Goal: Task Accomplishment & Management: Use online tool/utility

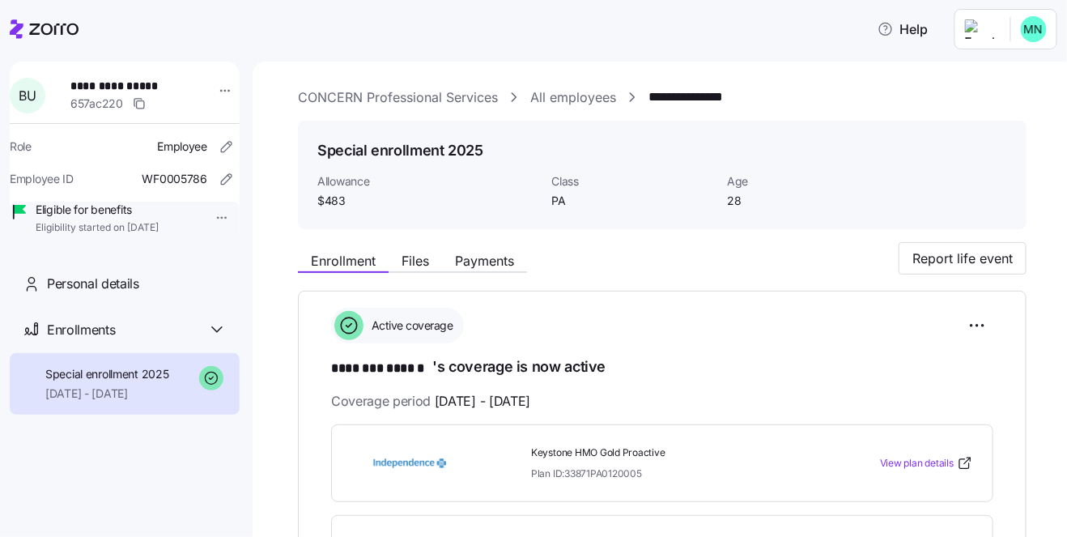
scroll to position [167, 0]
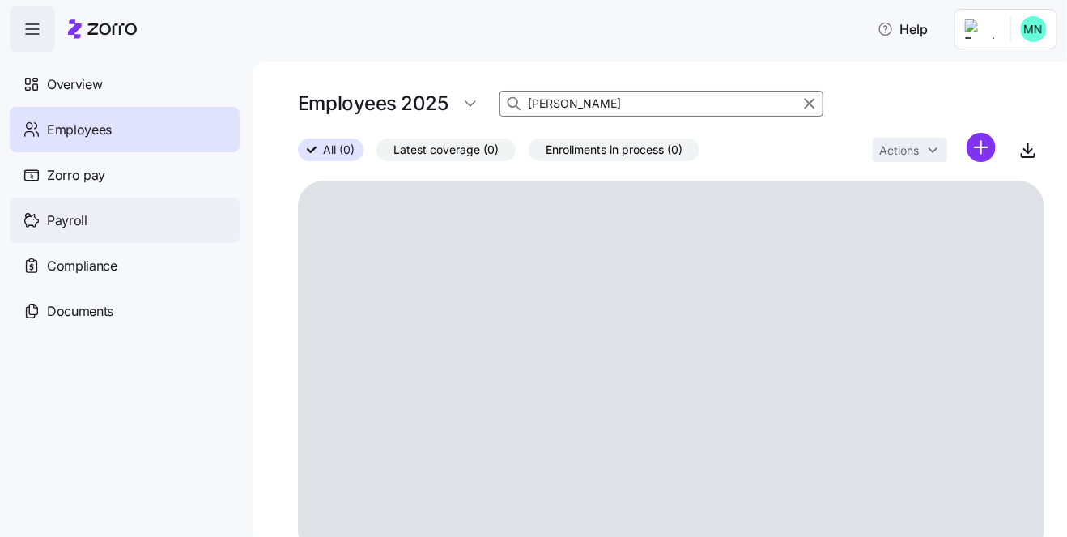
click at [74, 226] on span "Payroll" at bounding box center [67, 220] width 40 height 20
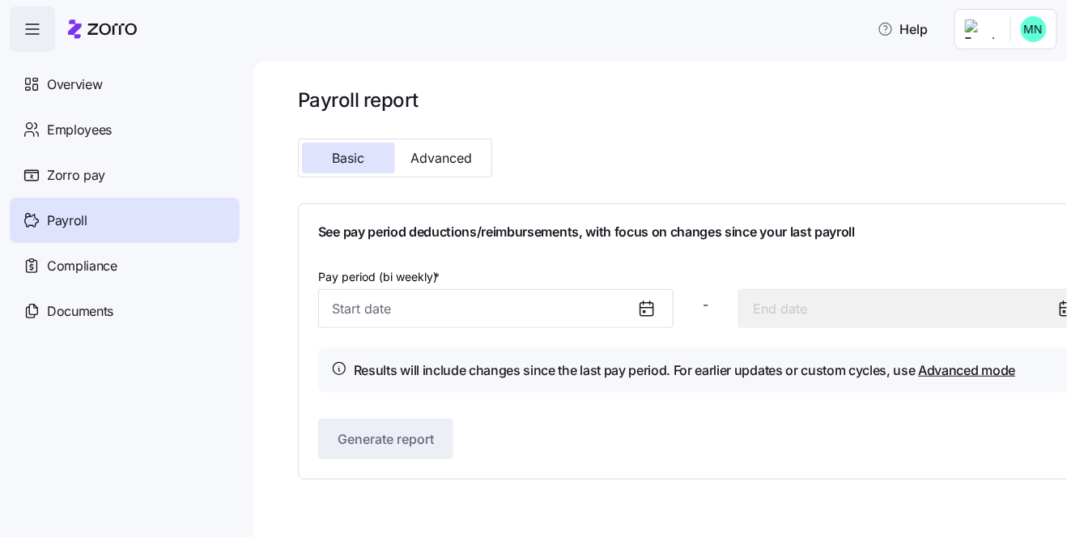
click at [647, 304] on icon at bounding box center [646, 308] width 19 height 19
click at [640, 304] on icon at bounding box center [646, 309] width 13 height 13
click at [456, 284] on div "Pay period (bi weekly) *" at bounding box center [495, 297] width 355 height 62
click at [415, 262] on div "See pay period deductions/reimbursements, with focus on changes since your last…" at bounding box center [706, 341] width 776 height 236
click at [653, 300] on icon at bounding box center [646, 308] width 19 height 19
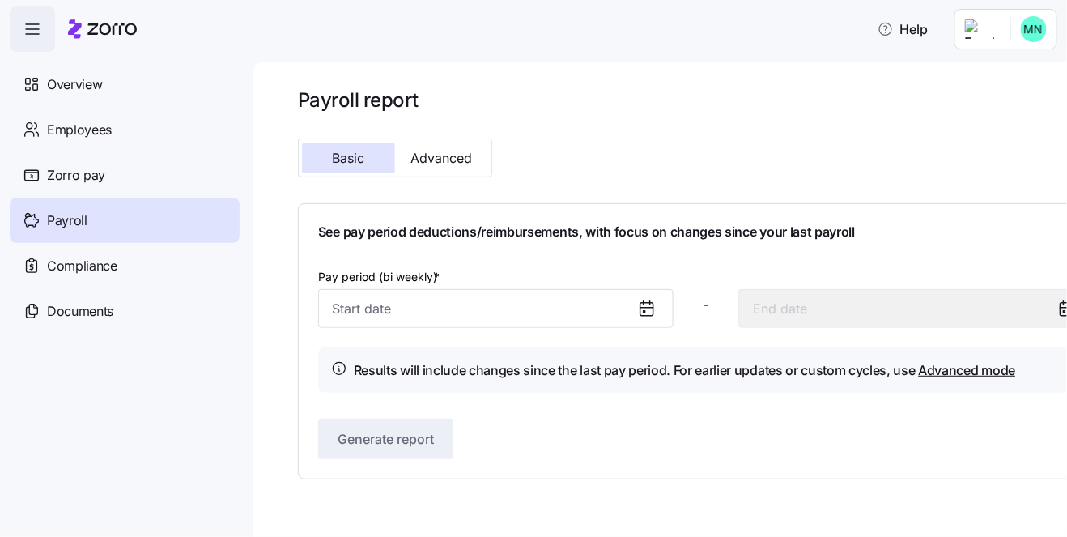
drag, startPoint x: 635, startPoint y: 313, endPoint x: 704, endPoint y: 306, distance: 69.1
click at [644, 311] on div at bounding box center [653, 308] width 39 height 37
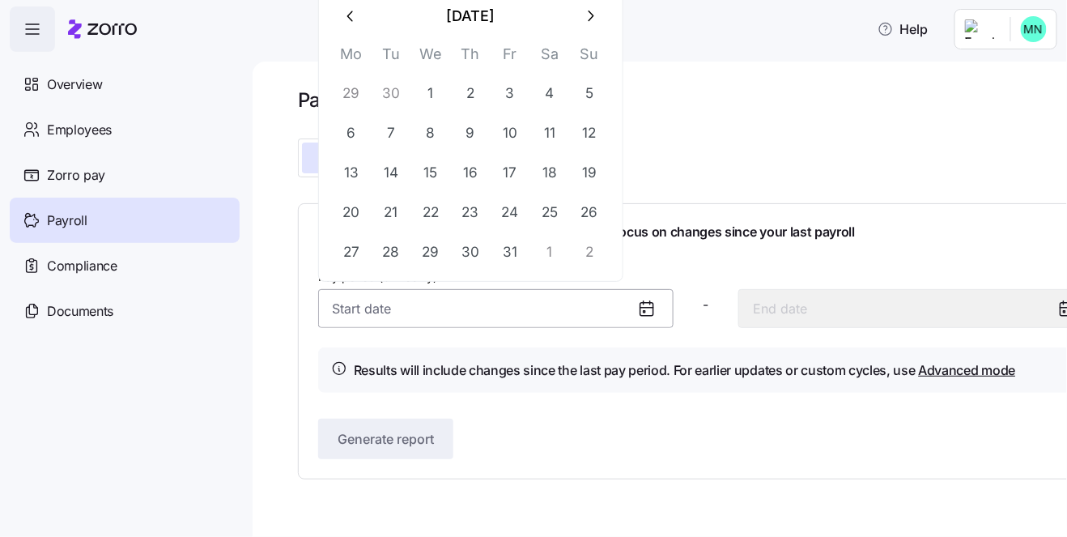
click at [393, 298] on input "Pay period (bi weekly) *" at bounding box center [495, 308] width 355 height 39
click at [348, 15] on icon "button" at bounding box center [350, 16] width 6 height 11
click at [357, 91] on button "1" at bounding box center [351, 93] width 39 height 39
type input "[DATE]"
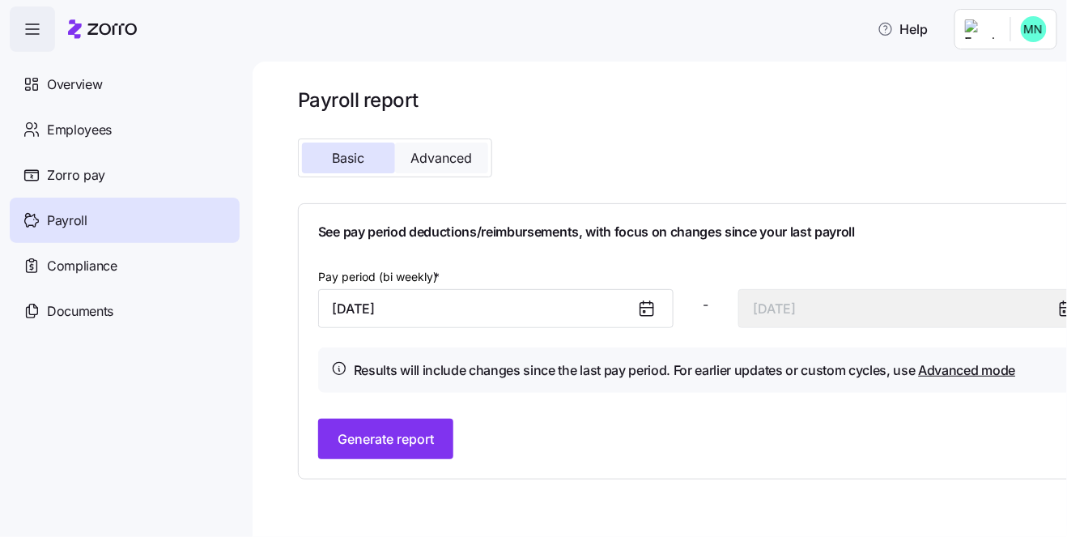
click at [446, 145] on button "Advanced" at bounding box center [441, 157] width 93 height 31
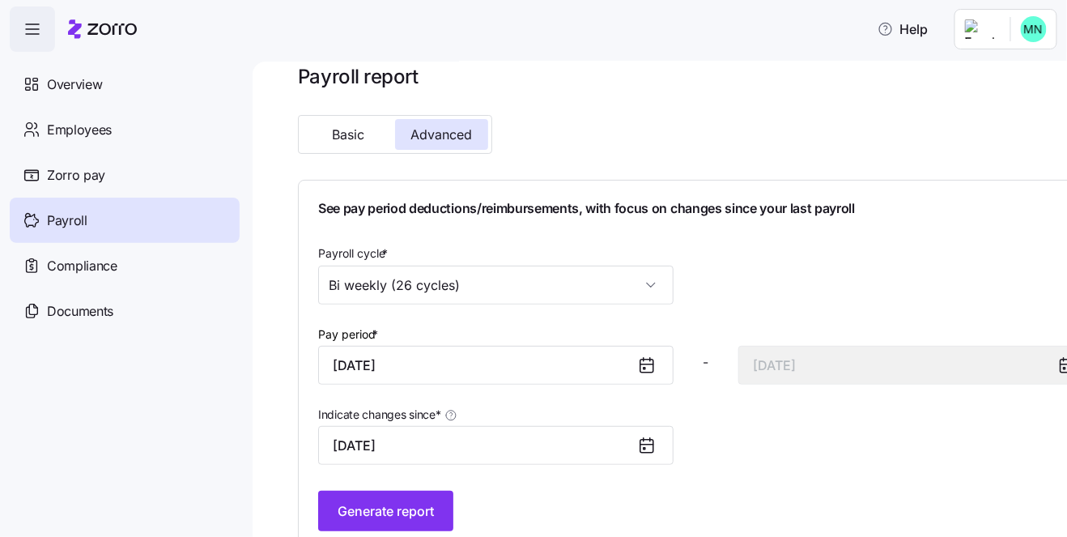
scroll to position [55, 0]
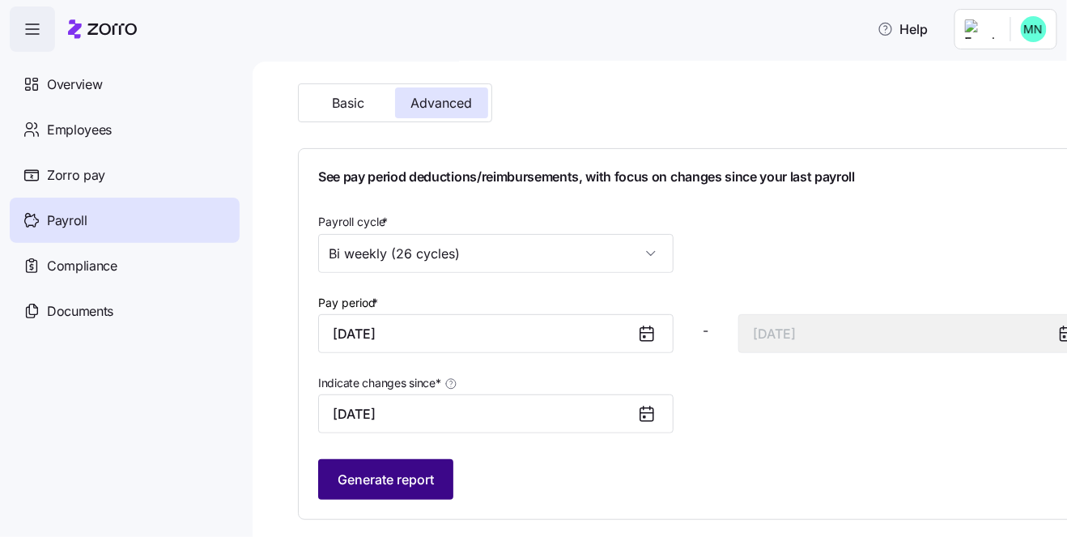
click at [415, 473] on span "Generate report" at bounding box center [386, 479] width 96 height 19
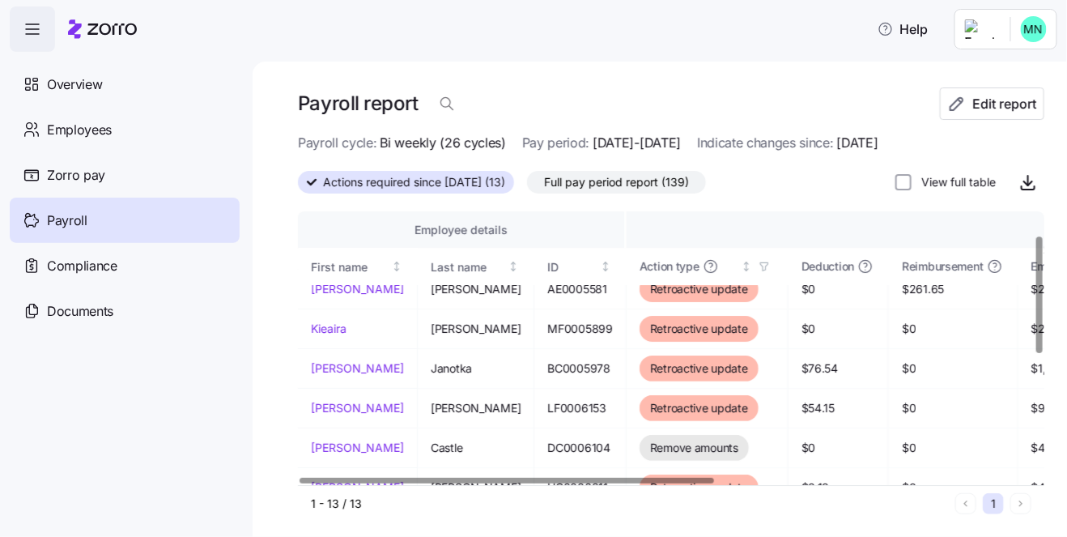
click at [451, 478] on div at bounding box center [507, 481] width 415 height 6
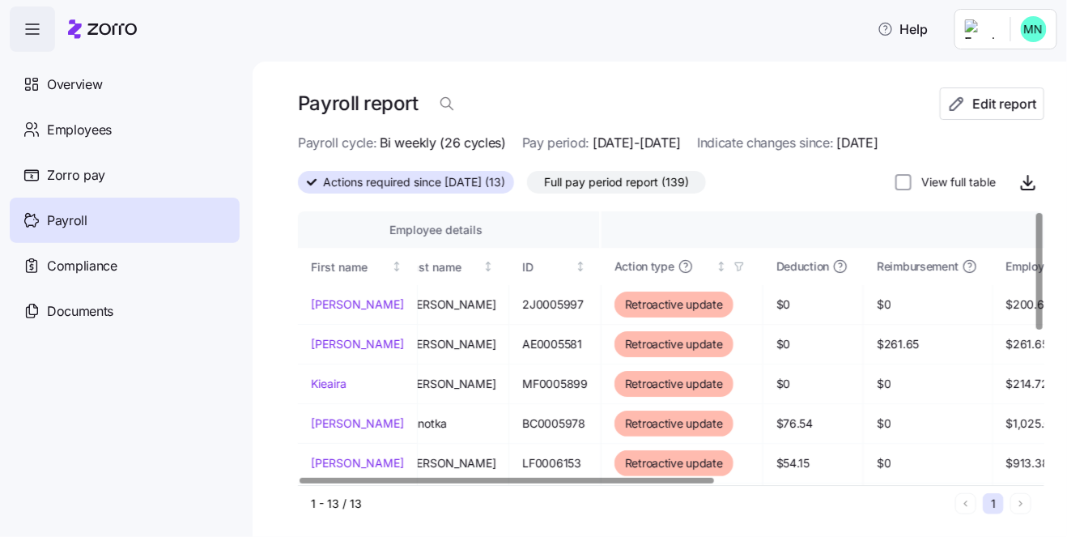
scroll to position [0, 0]
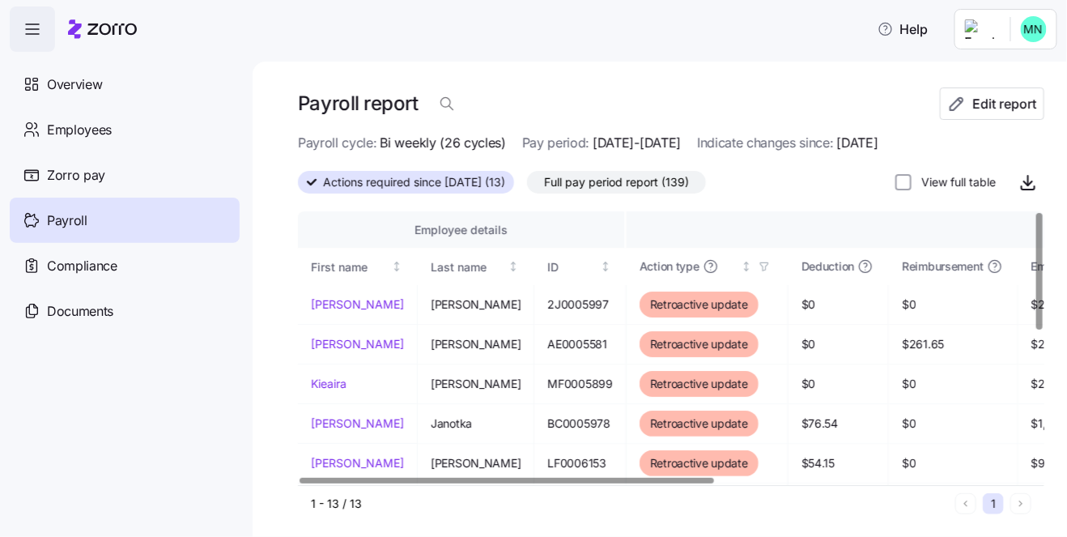
click at [401, 483] on div at bounding box center [507, 481] width 415 height 6
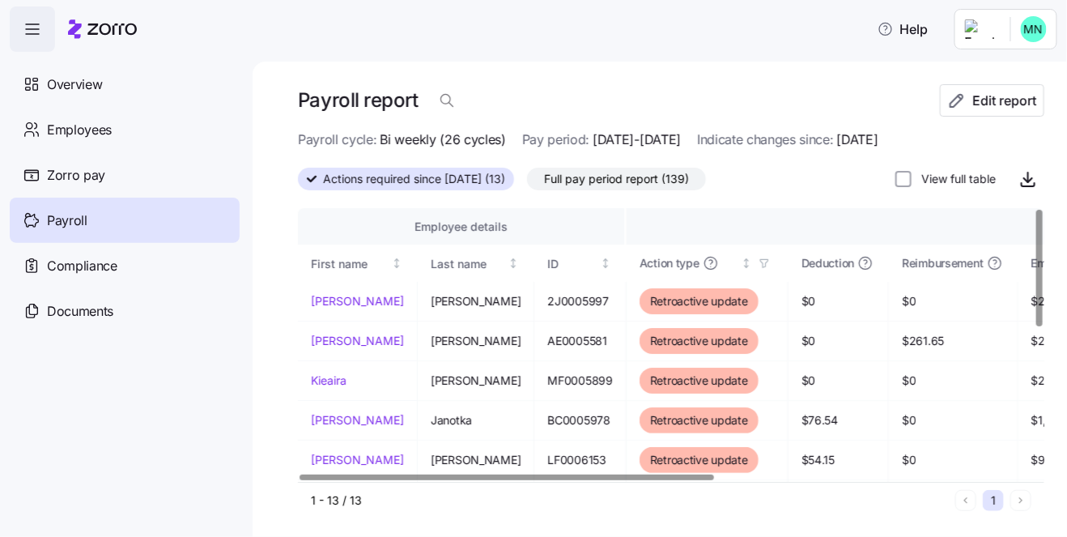
click at [472, 480] on div at bounding box center [507, 477] width 415 height 6
click at [441, 482] on div at bounding box center [666, 477] width 737 height 10
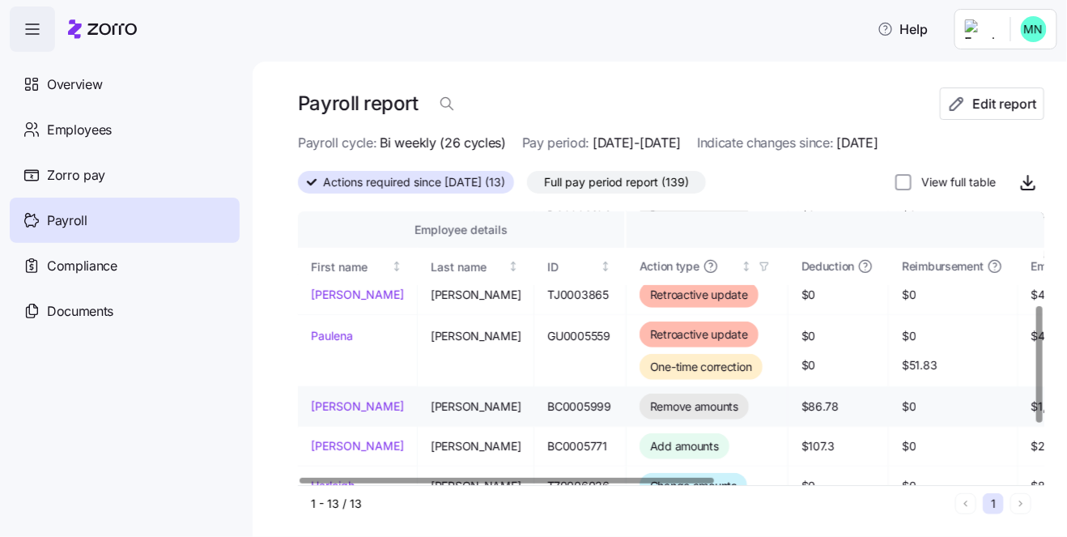
scroll to position [176, 0]
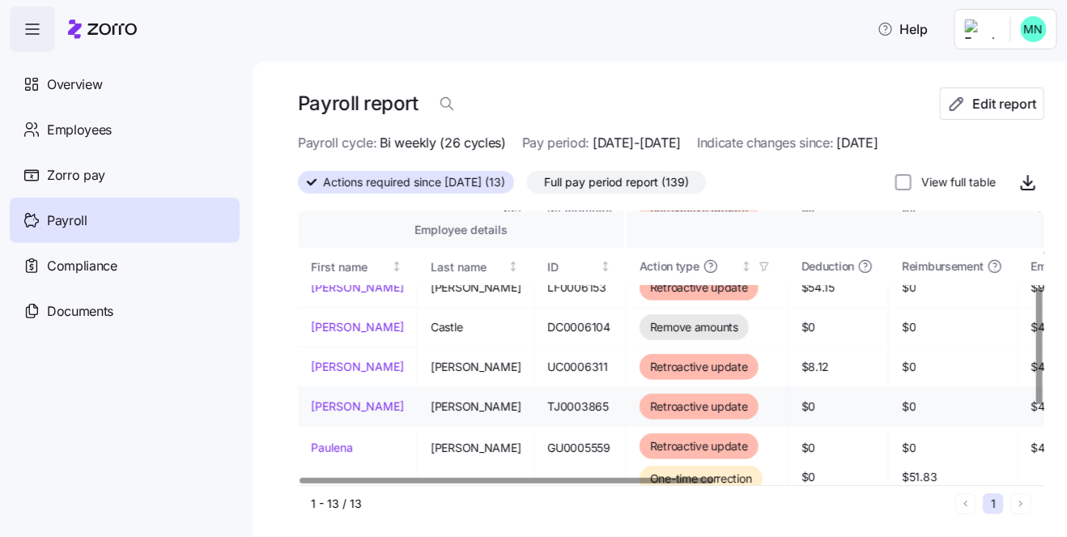
click at [349, 401] on link "[PERSON_NAME]" at bounding box center [357, 406] width 93 height 16
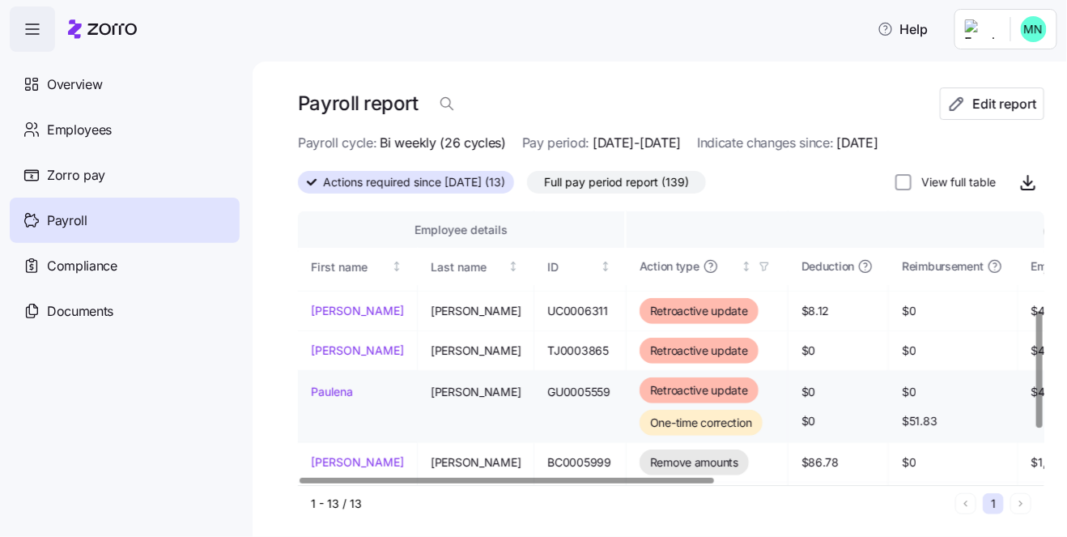
click at [331, 390] on link "Paulena" at bounding box center [357, 392] width 93 height 16
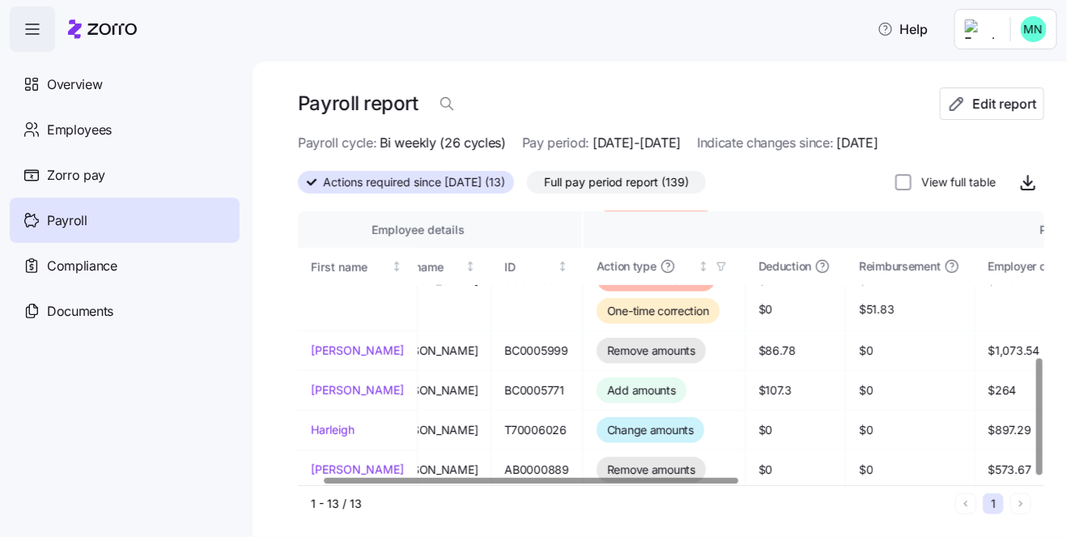
scroll to position [343, 0]
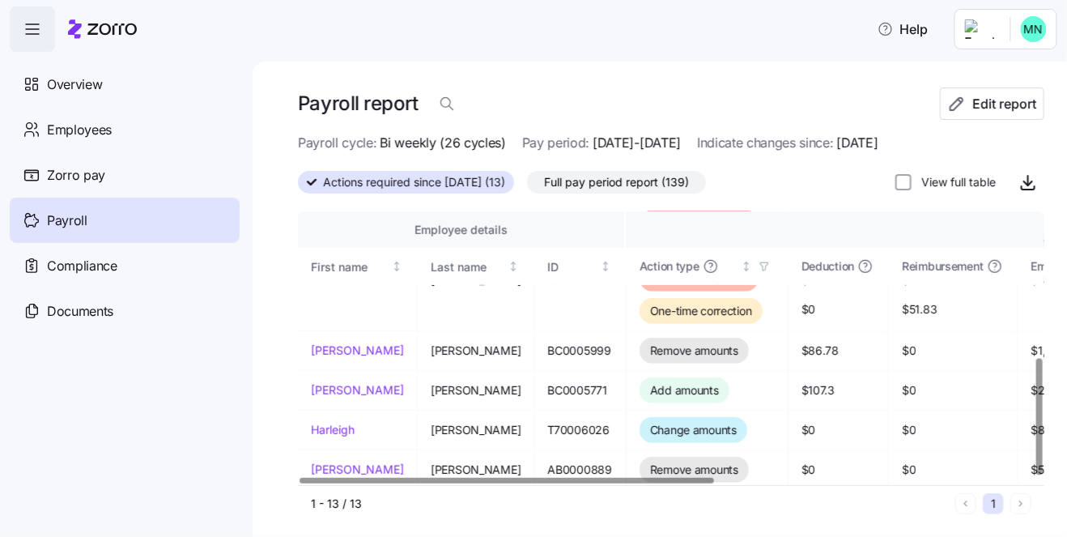
click at [474, 483] on div at bounding box center [507, 481] width 415 height 6
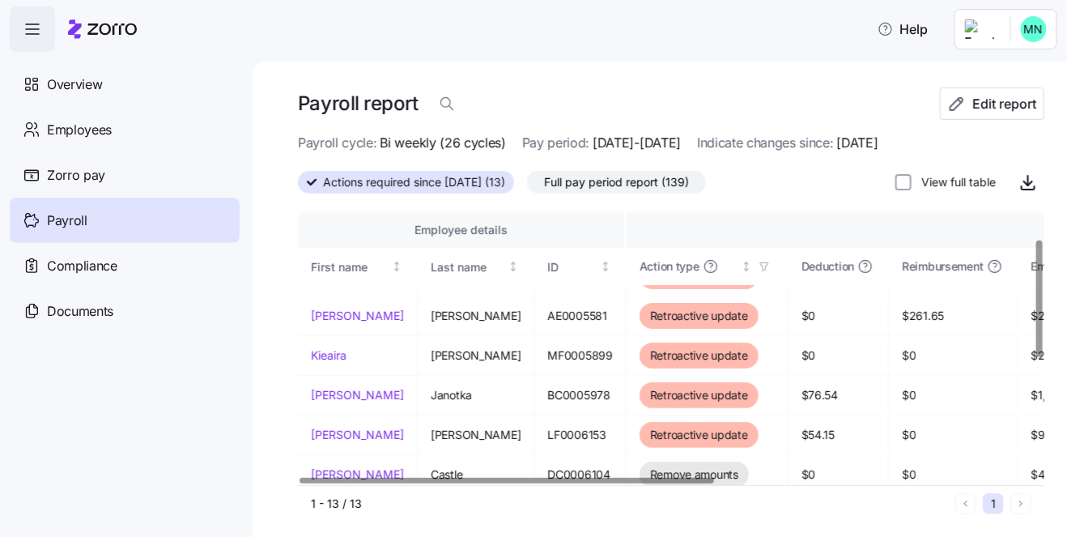
scroll to position [9, 0]
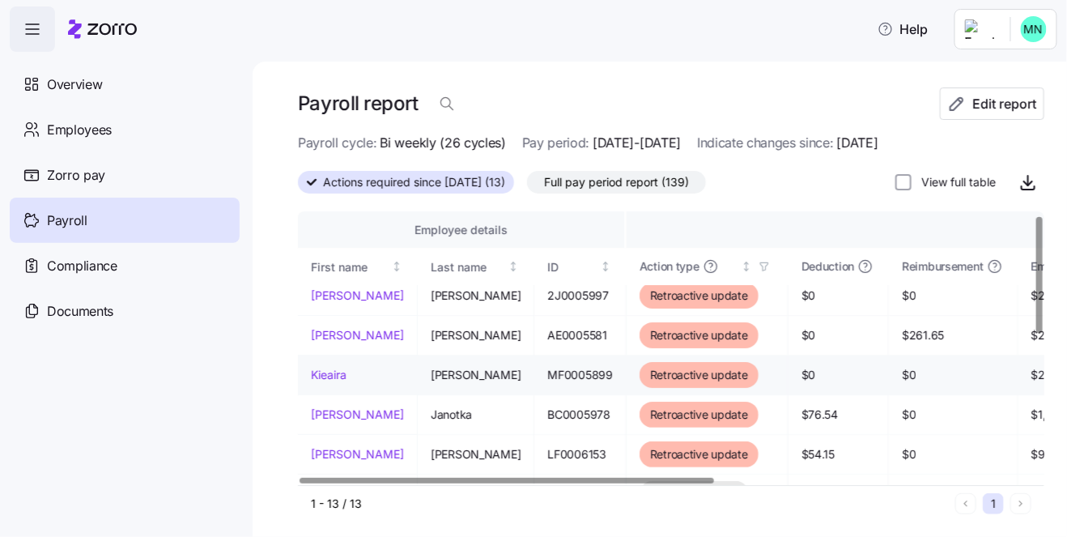
click at [321, 368] on link "Kieaira" at bounding box center [357, 375] width 93 height 16
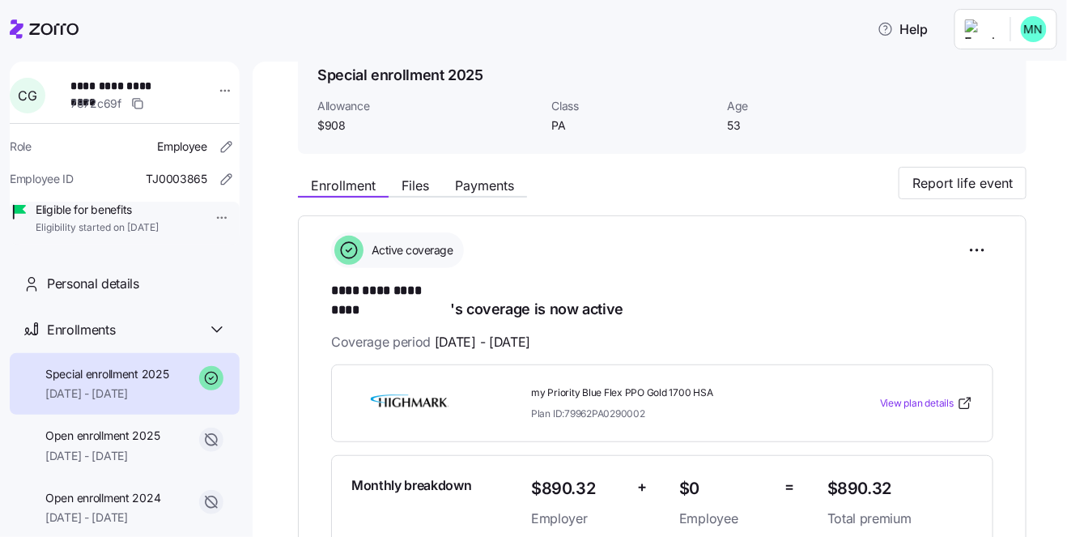
scroll to position [55, 0]
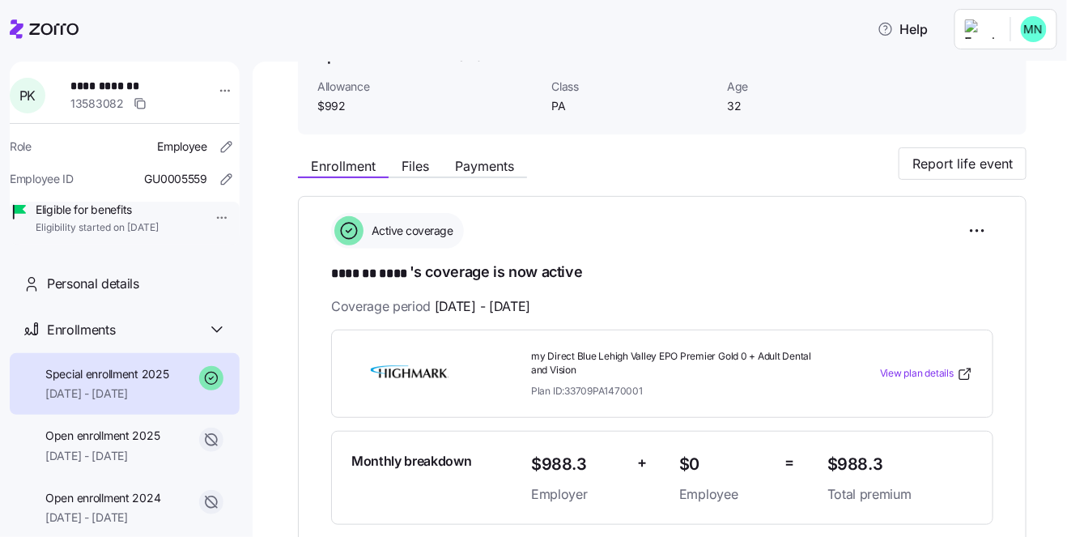
scroll to position [111, 0]
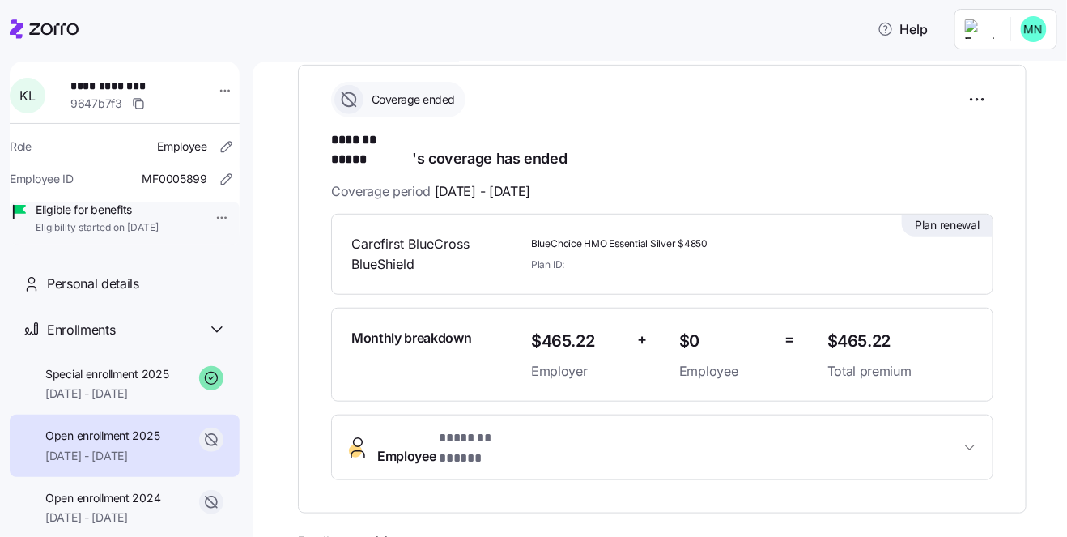
scroll to position [223, 0]
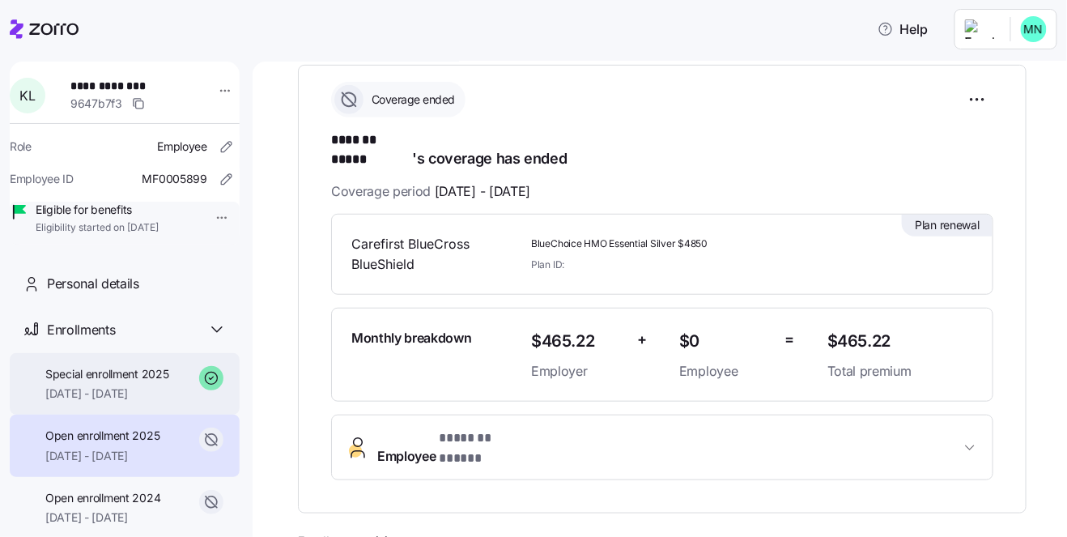
click at [87, 402] on span "09/05/2025 - 12/31/2025" at bounding box center [107, 393] width 124 height 16
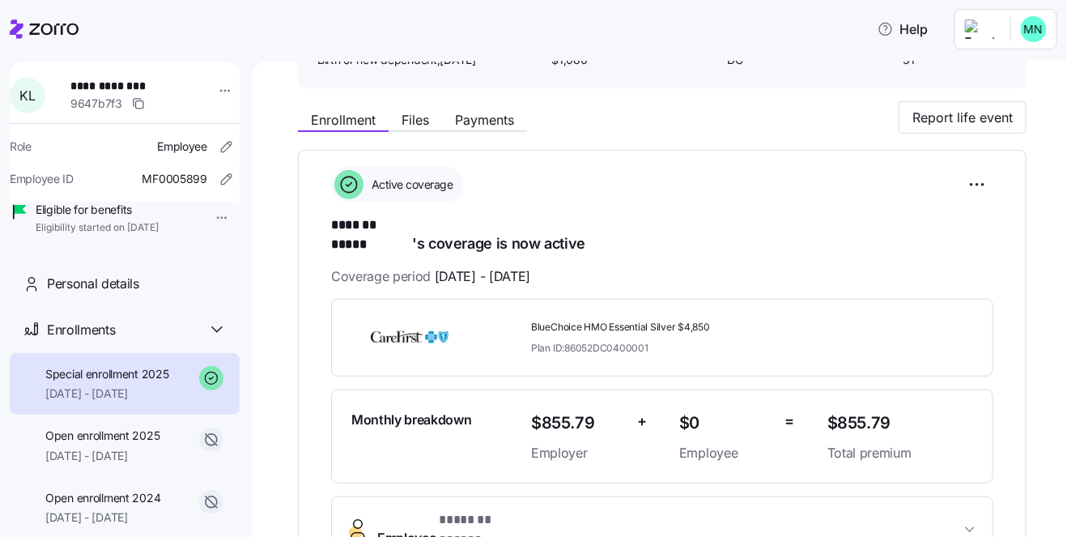
scroll to position [167, 0]
